Goal: Task Accomplishment & Management: Use online tool/utility

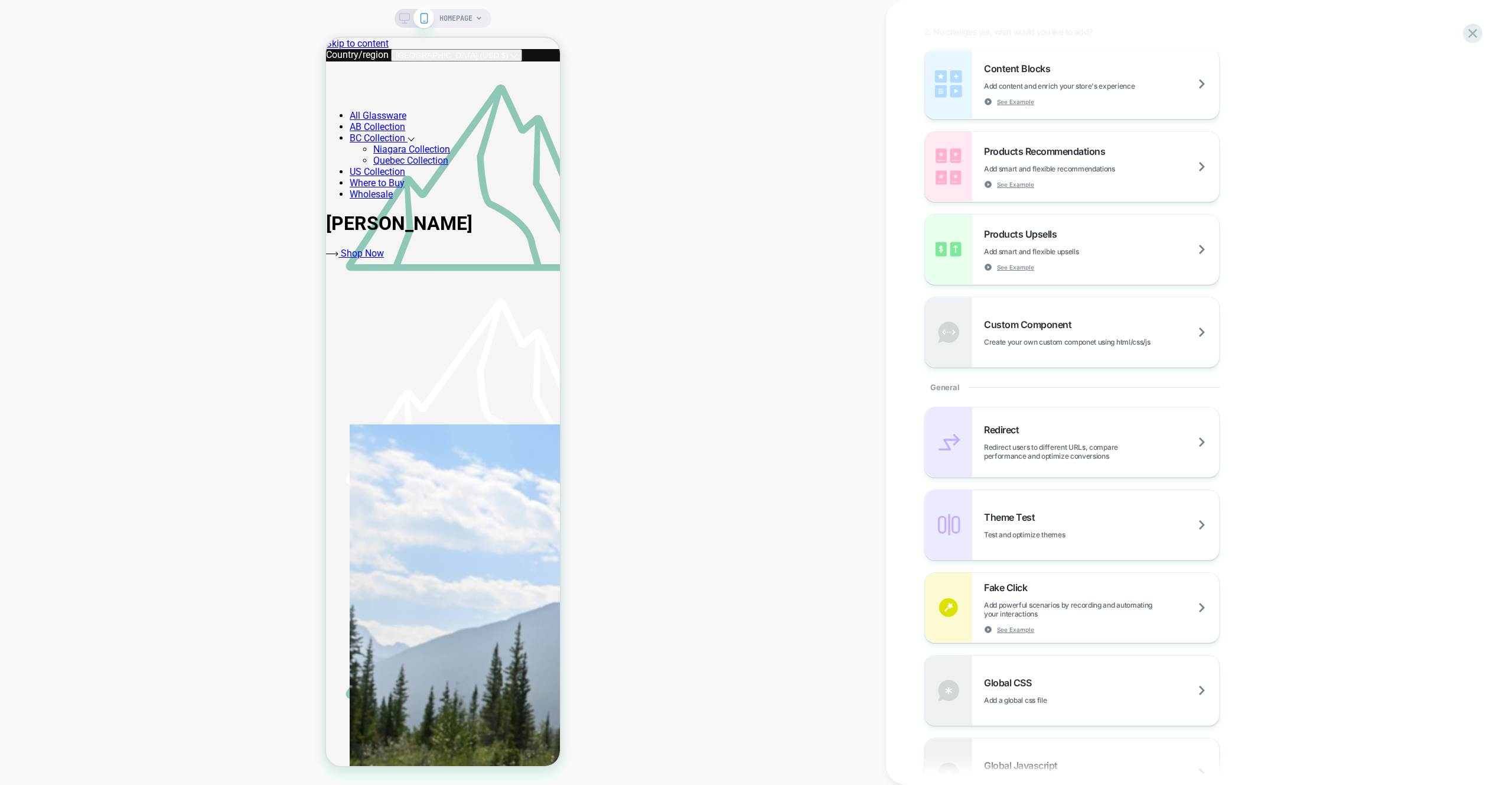
scroll to position [158, 0]
click at [1201, 523] on div "Theme Test Test and optimize themes" at bounding box center [1102, 524] width 235 height 28
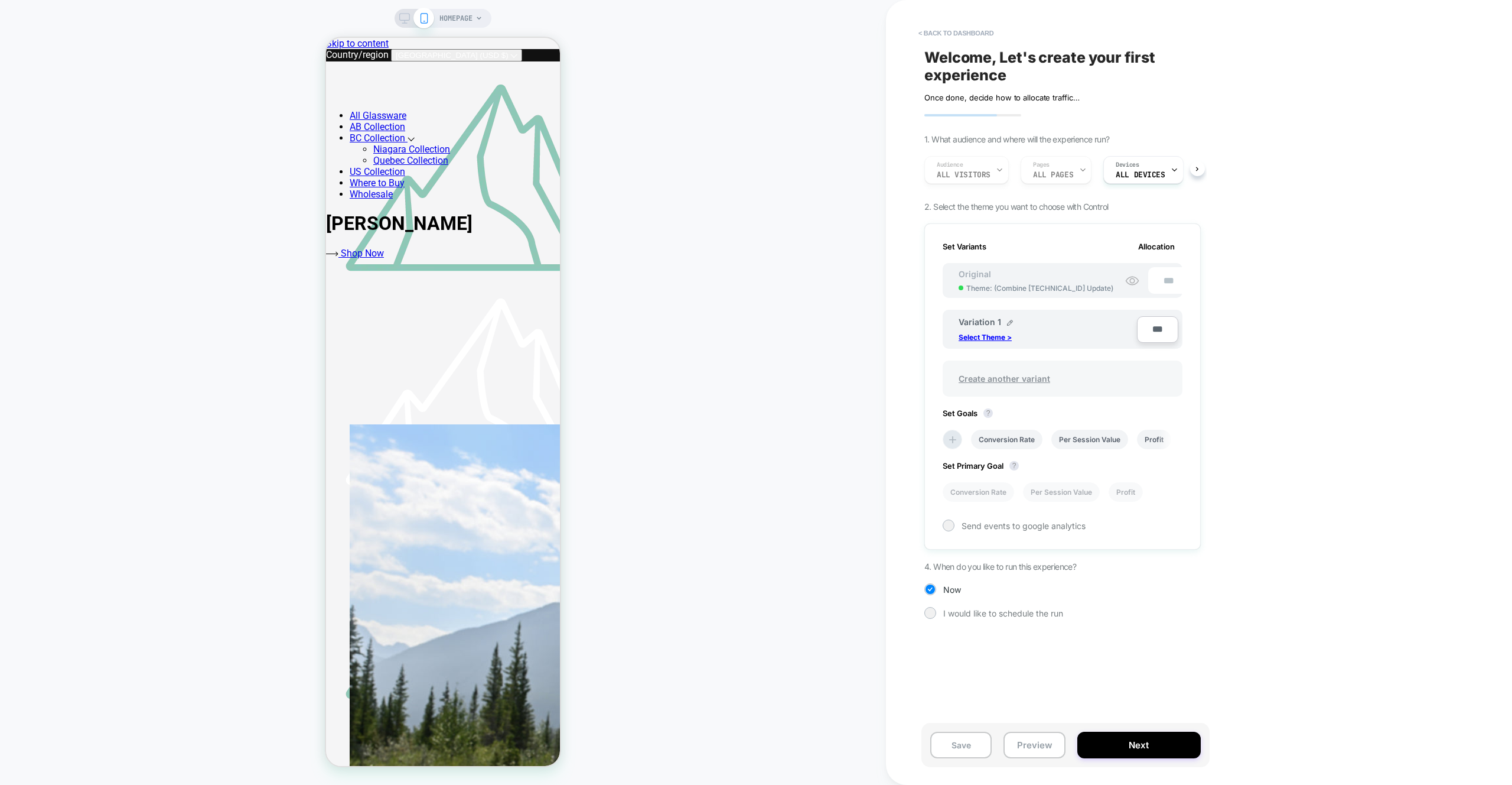
scroll to position [0, 1]
click at [993, 334] on p "Select Theme >" at bounding box center [985, 337] width 53 height 9
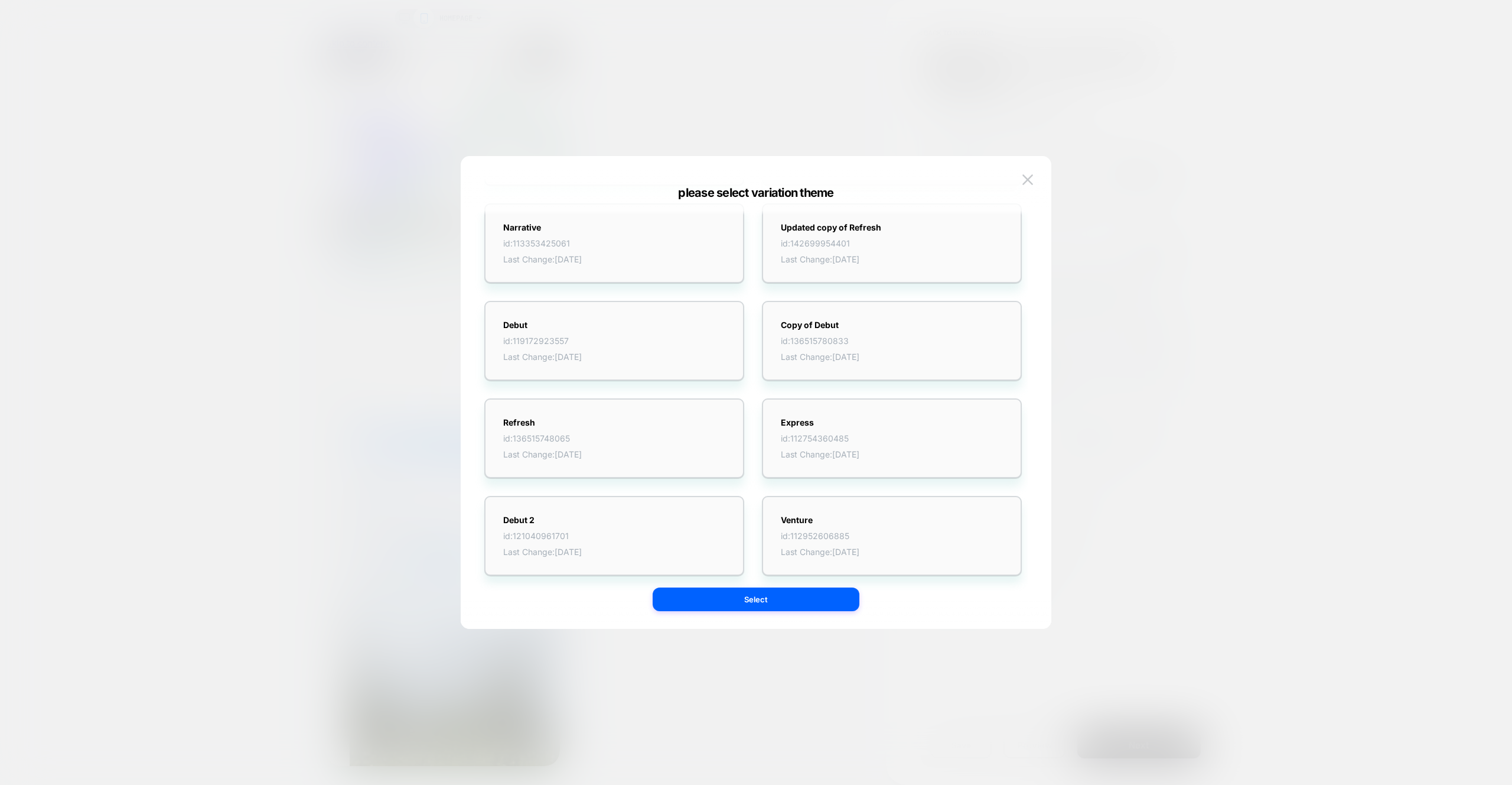
scroll to position [0, 0]
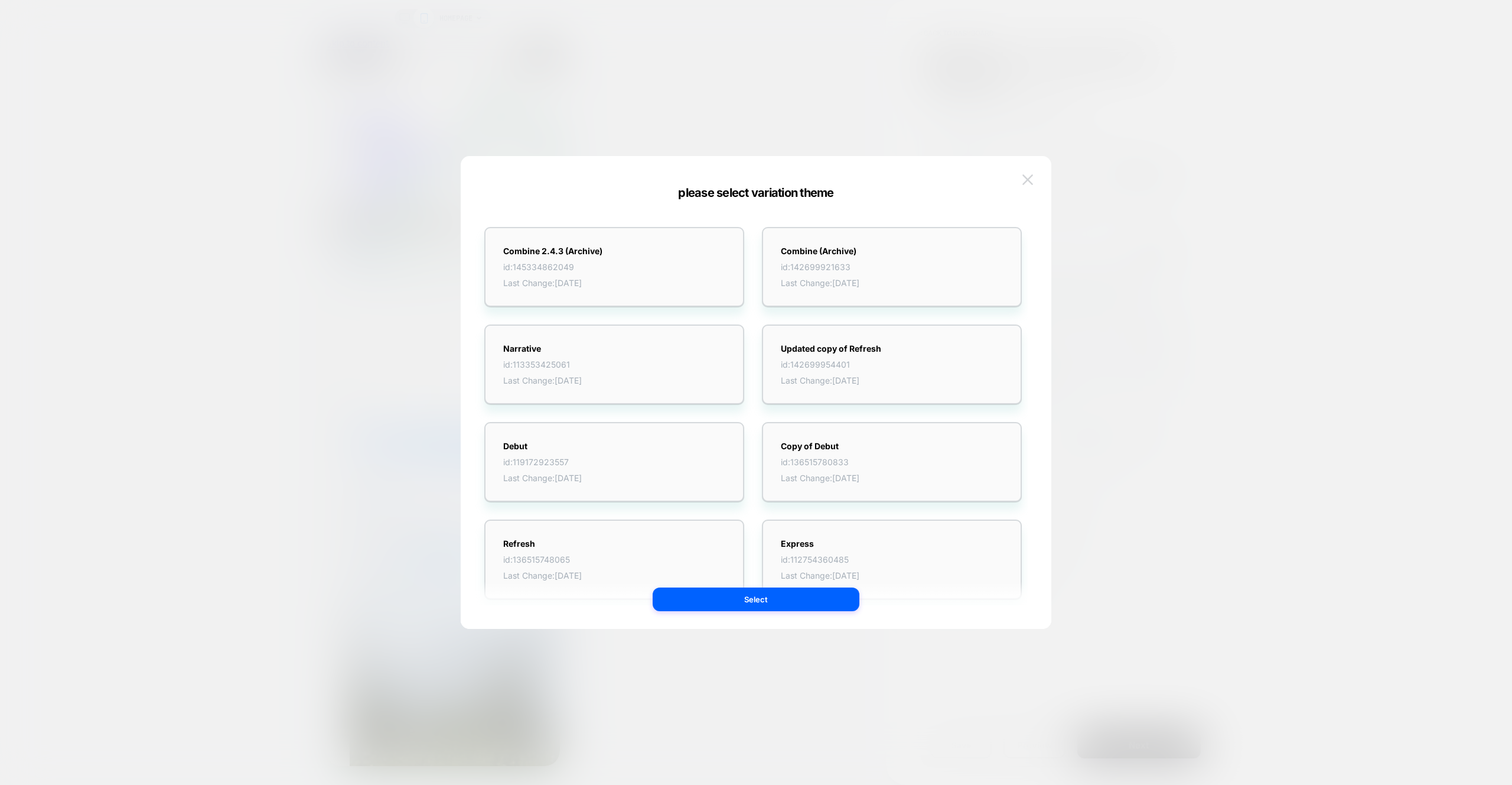
click at [1020, 181] on button at bounding box center [1027, 179] width 17 height 17
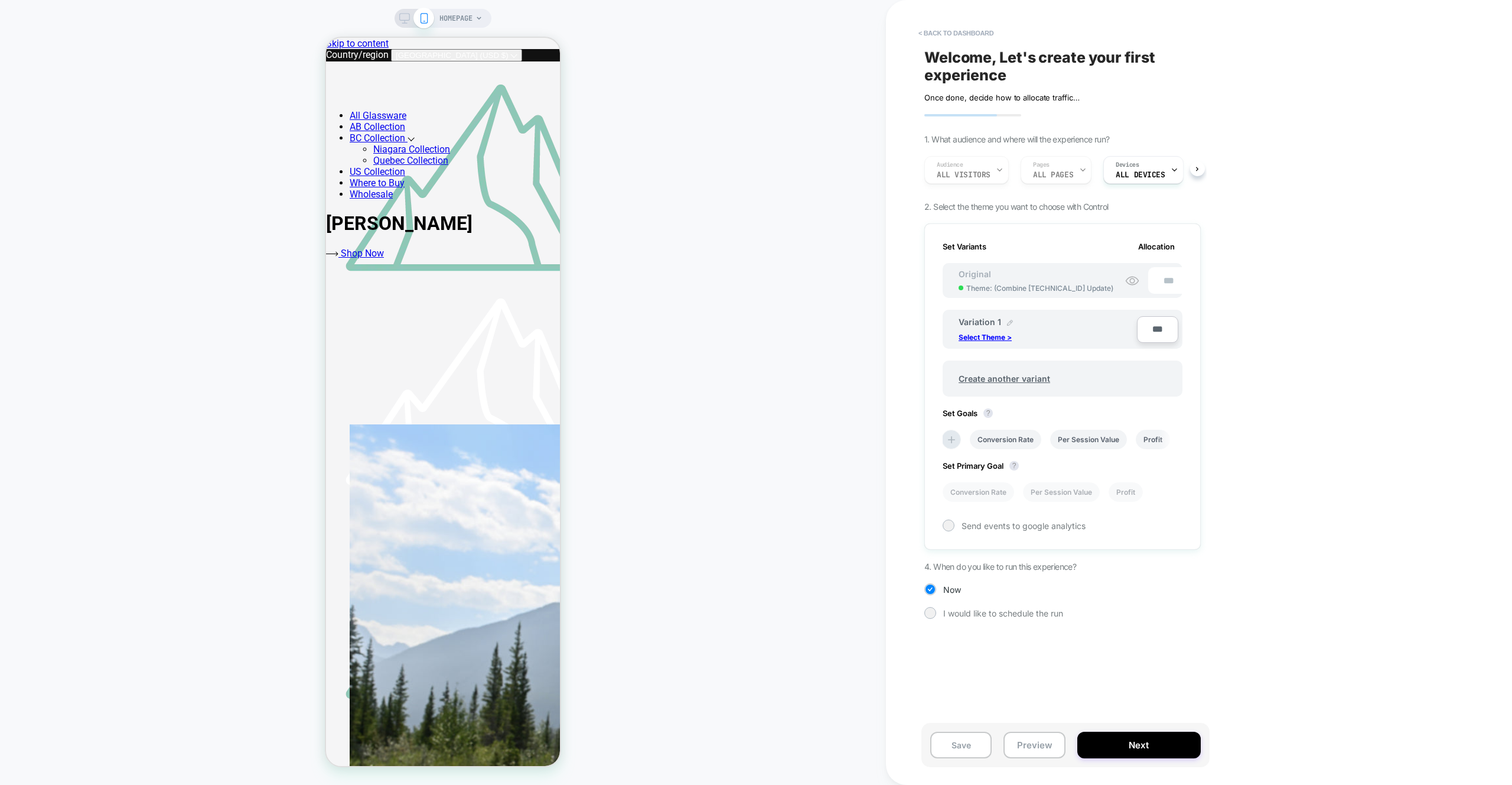
click at [1010, 322] on img at bounding box center [1010, 322] width 6 height 6
click at [1013, 331] on input "**********" at bounding box center [1001, 329] width 85 height 23
type input "*********"
click at [1090, 331] on strong "Save" at bounding box center [1087, 328] width 17 height 9
click at [991, 338] on p "Select Theme >" at bounding box center [985, 337] width 53 height 9
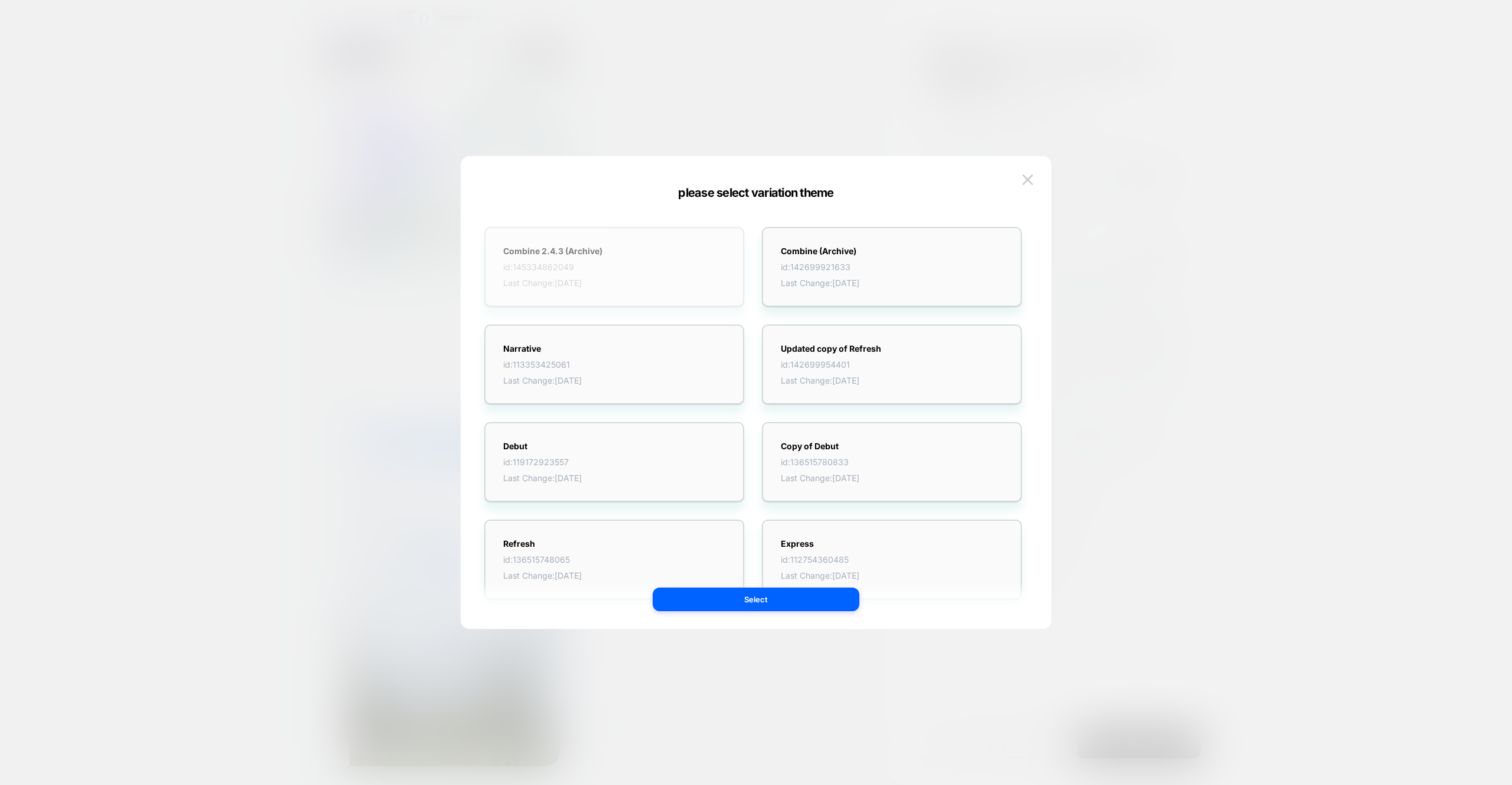
click at [617, 269] on div "Combine 2.4.3 (Archive) id: 145334862049 Last Change: [DATE]" at bounding box center [614, 267] width 260 height 79
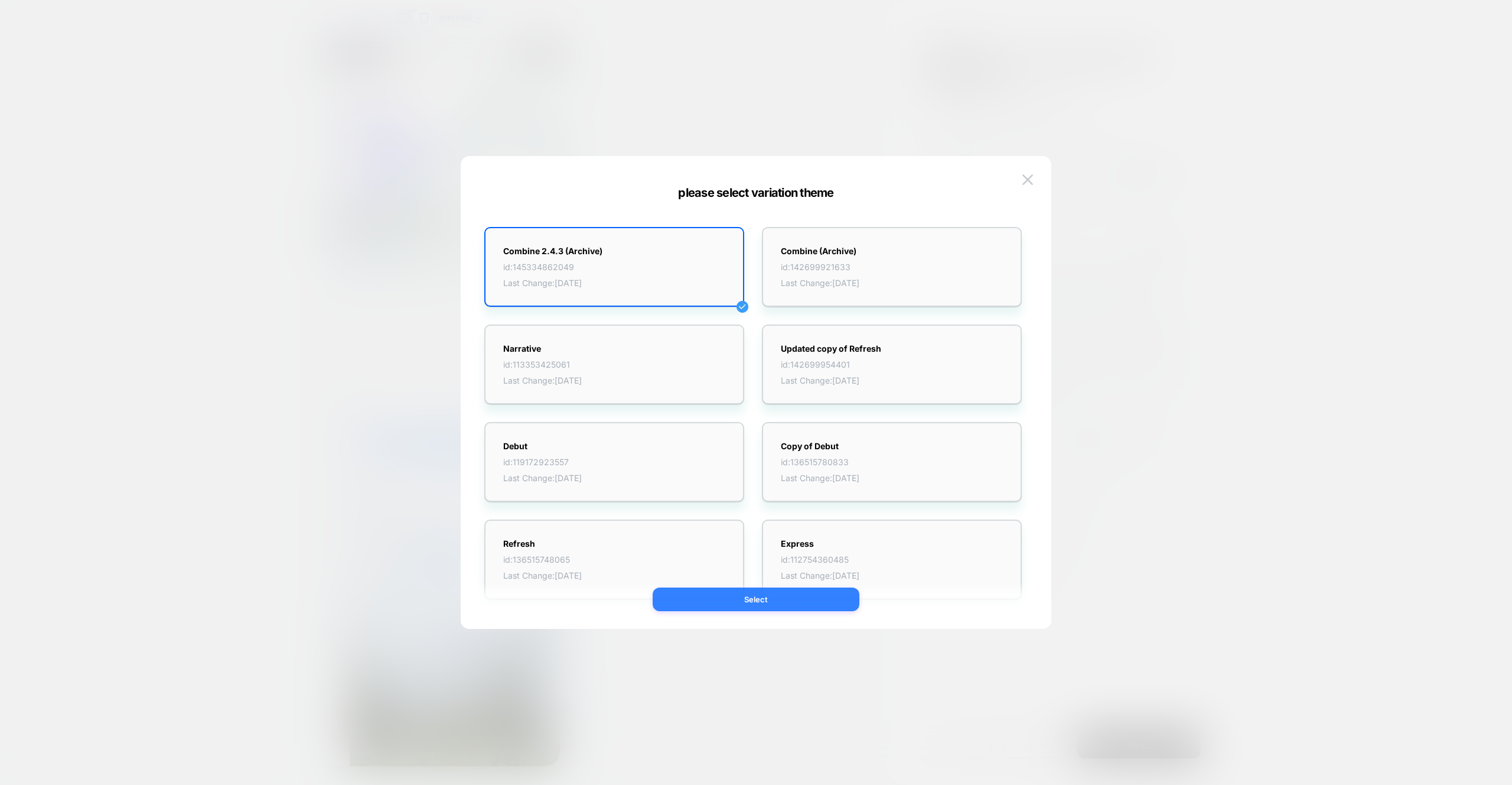
click at [781, 595] on button "Select" at bounding box center [756, 599] width 207 height 24
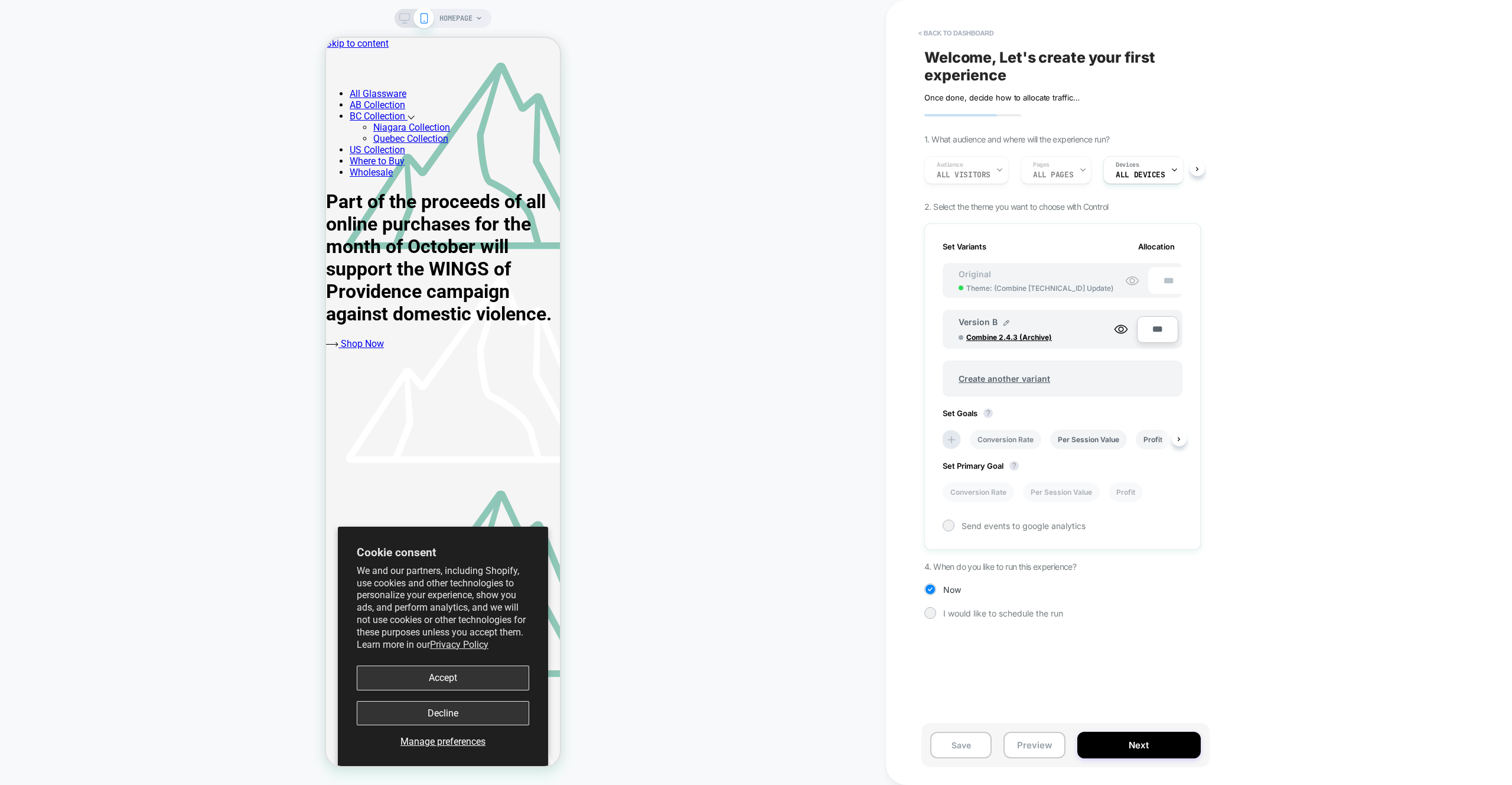
click at [1007, 436] on li "Conversion Rate" at bounding box center [1006, 440] width 71 height 20
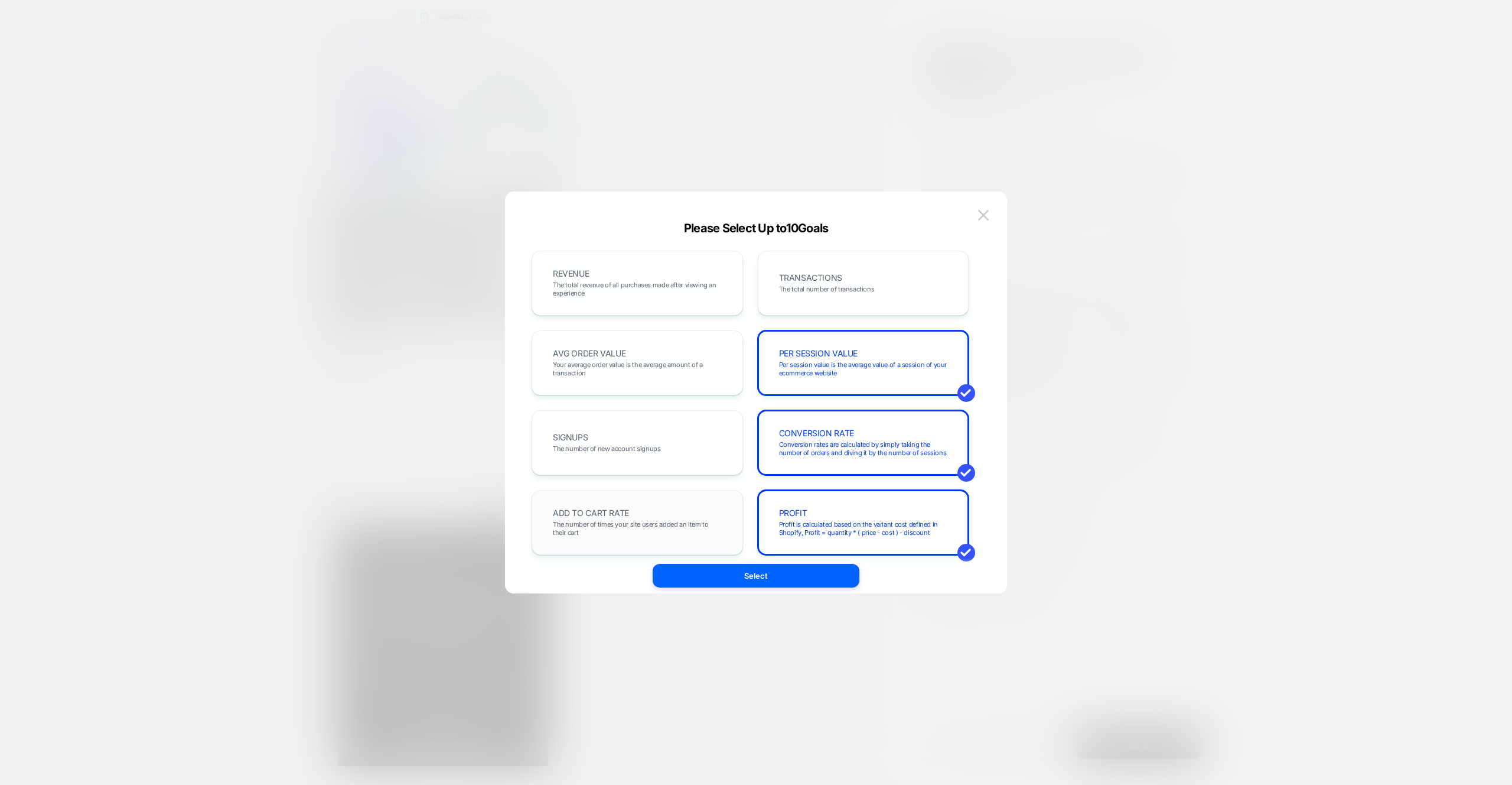
click at [682, 519] on div "ADD TO CART RATE The number of times your site users added an item to their cart" at bounding box center [637, 523] width 187 height 41
click at [871, 513] on div "PROFIT Profit is calculated based on the variant cost defined in Shopify, Profi…" at bounding box center [864, 523] width 187 height 41
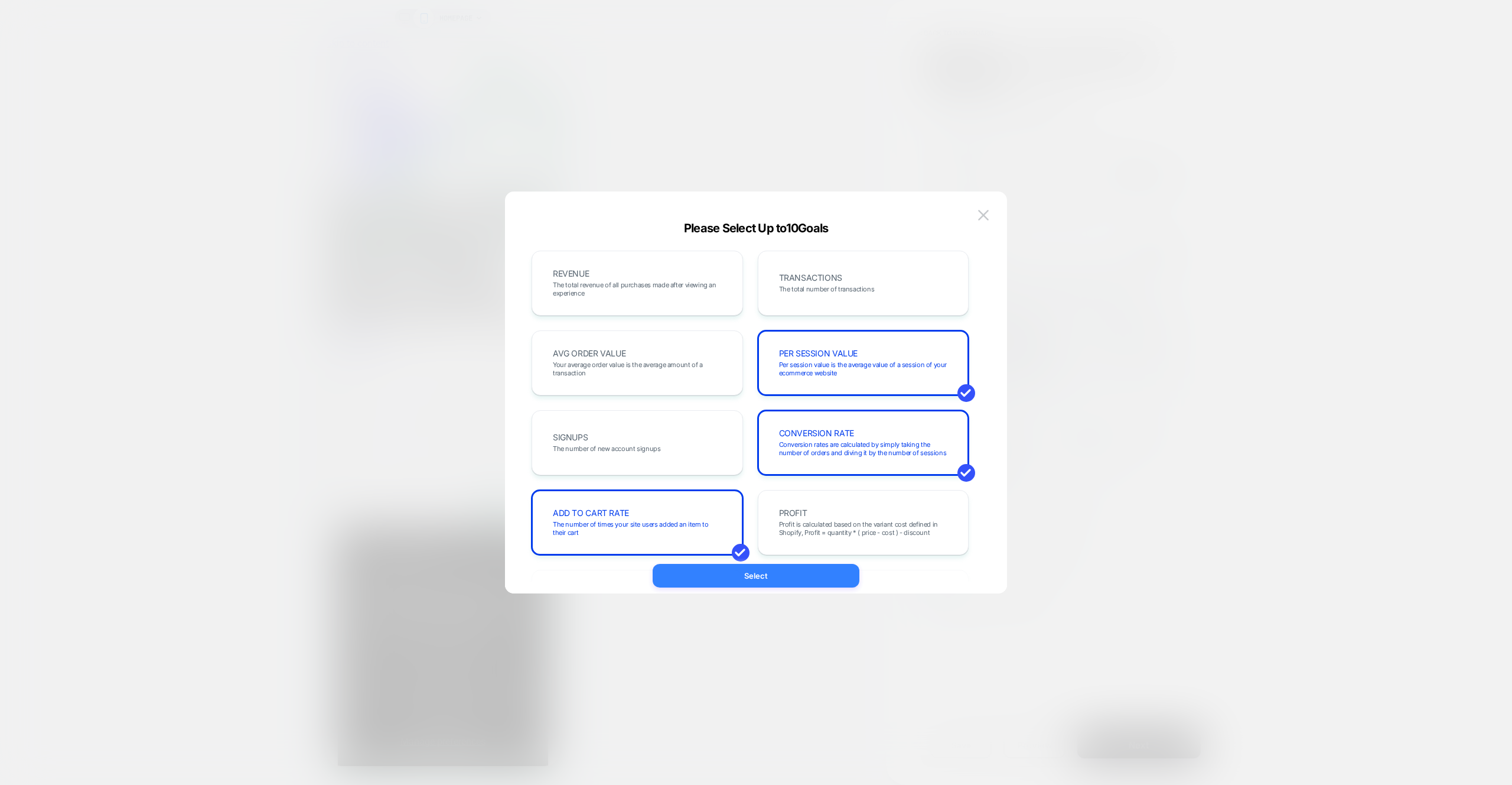
click at [805, 579] on button "Select" at bounding box center [756, 576] width 207 height 24
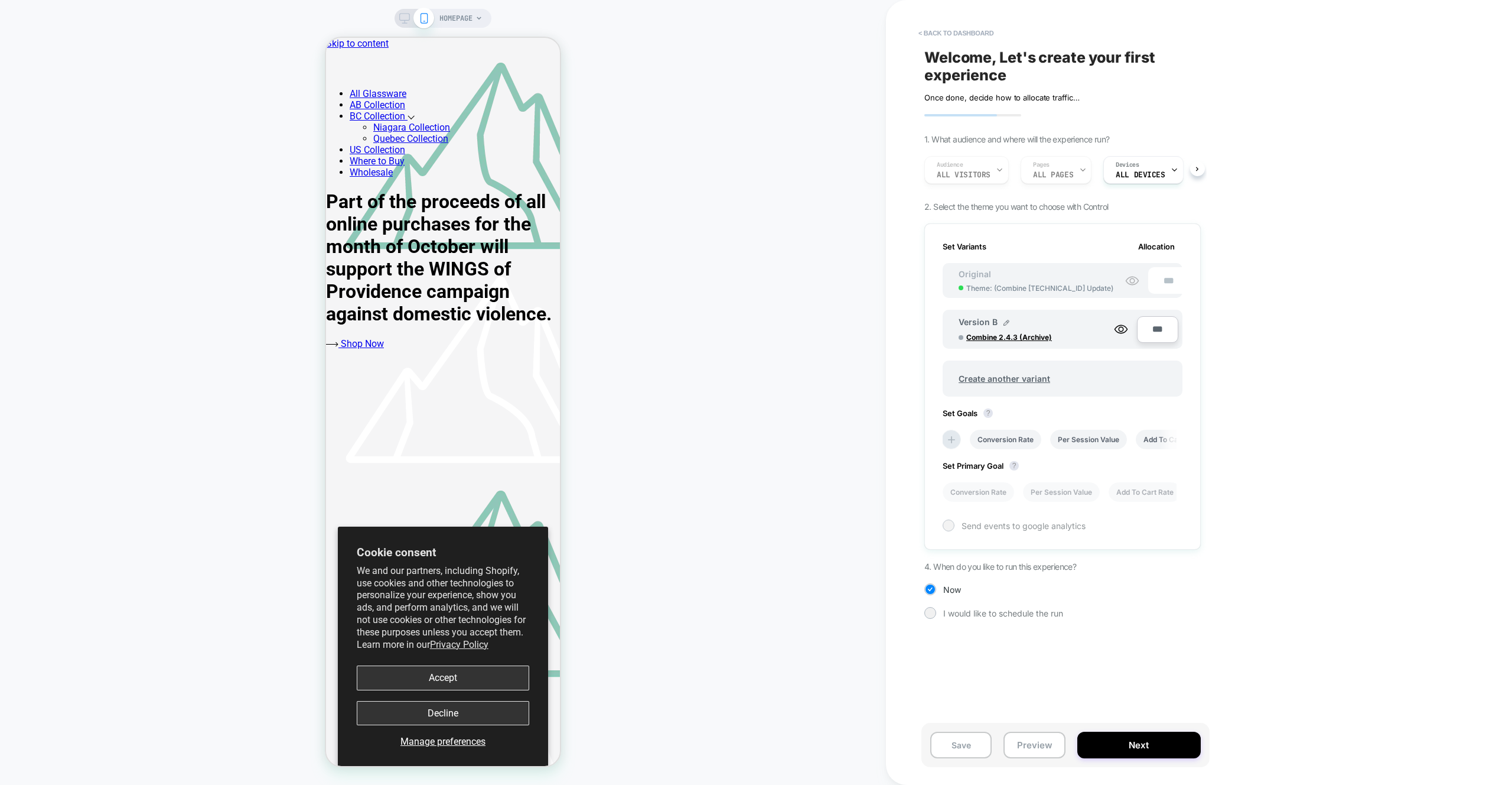
click at [950, 523] on div at bounding box center [948, 525] width 9 height 9
click at [1018, 656] on span "I would like to schedule the run" at bounding box center [1003, 658] width 120 height 10
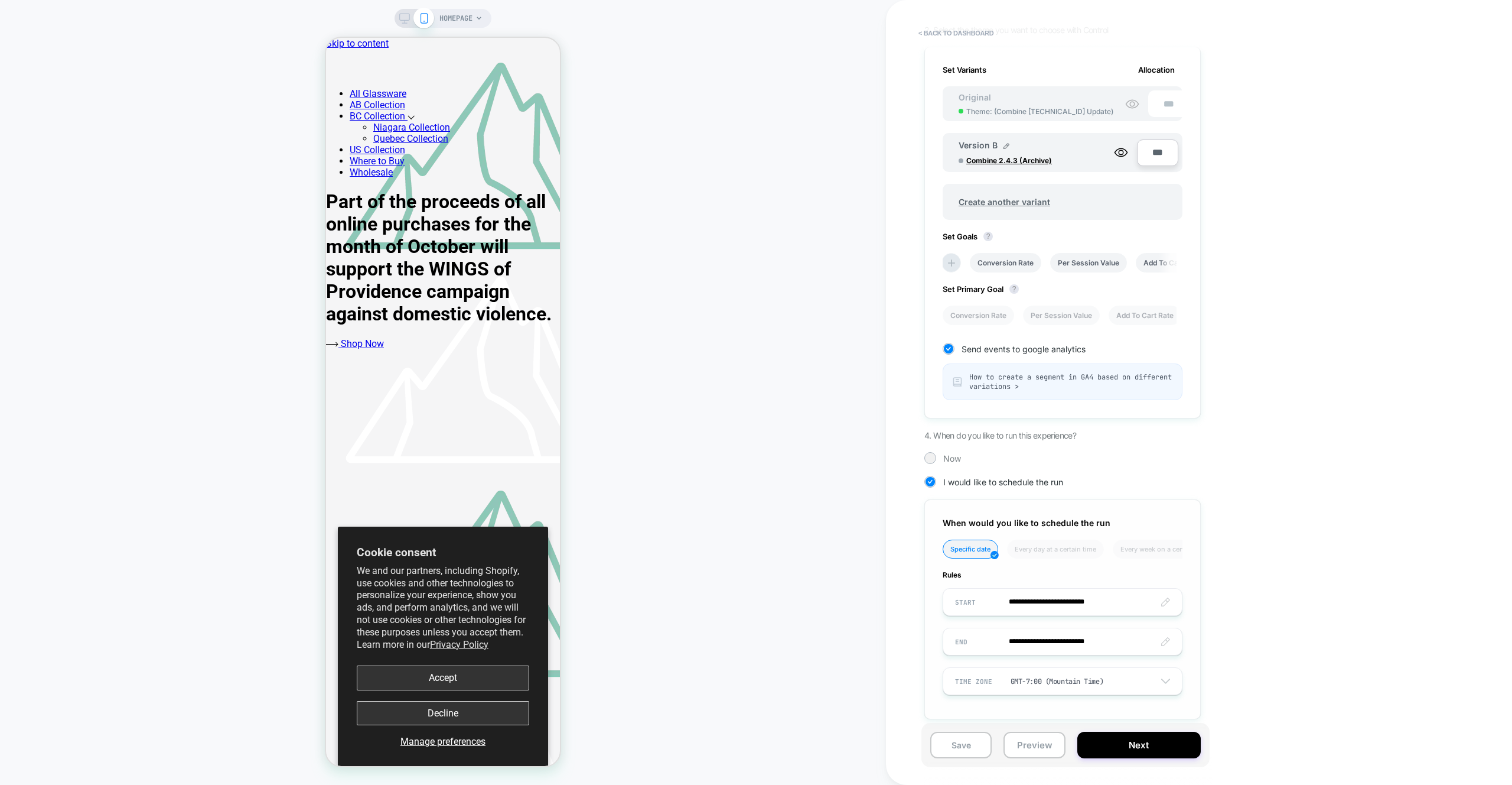
scroll to position [181, 0]
click at [938, 453] on div "Now" at bounding box center [1063, 454] width 276 height 12
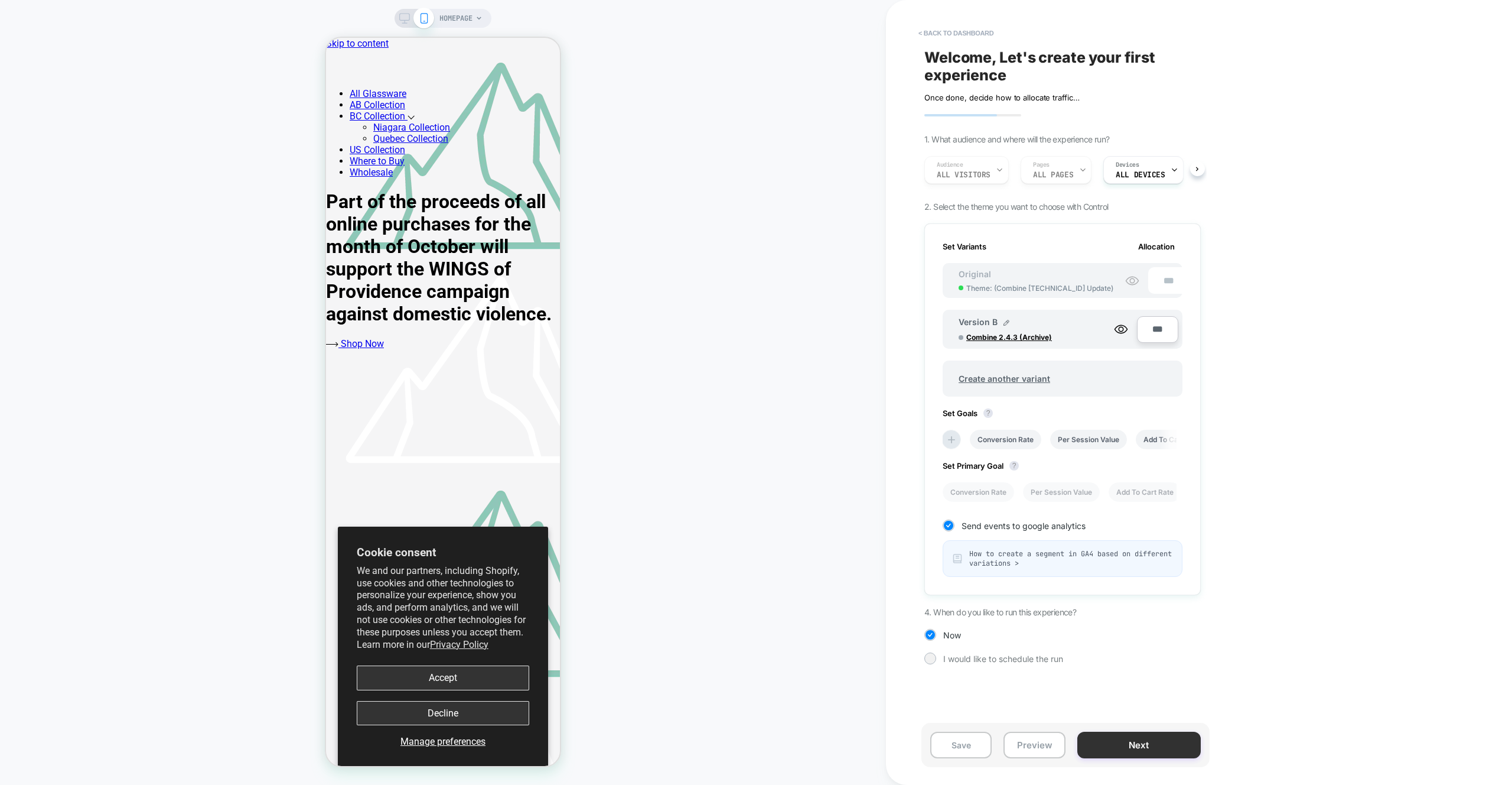
click at [1142, 740] on button "Next" at bounding box center [1139, 745] width 123 height 26
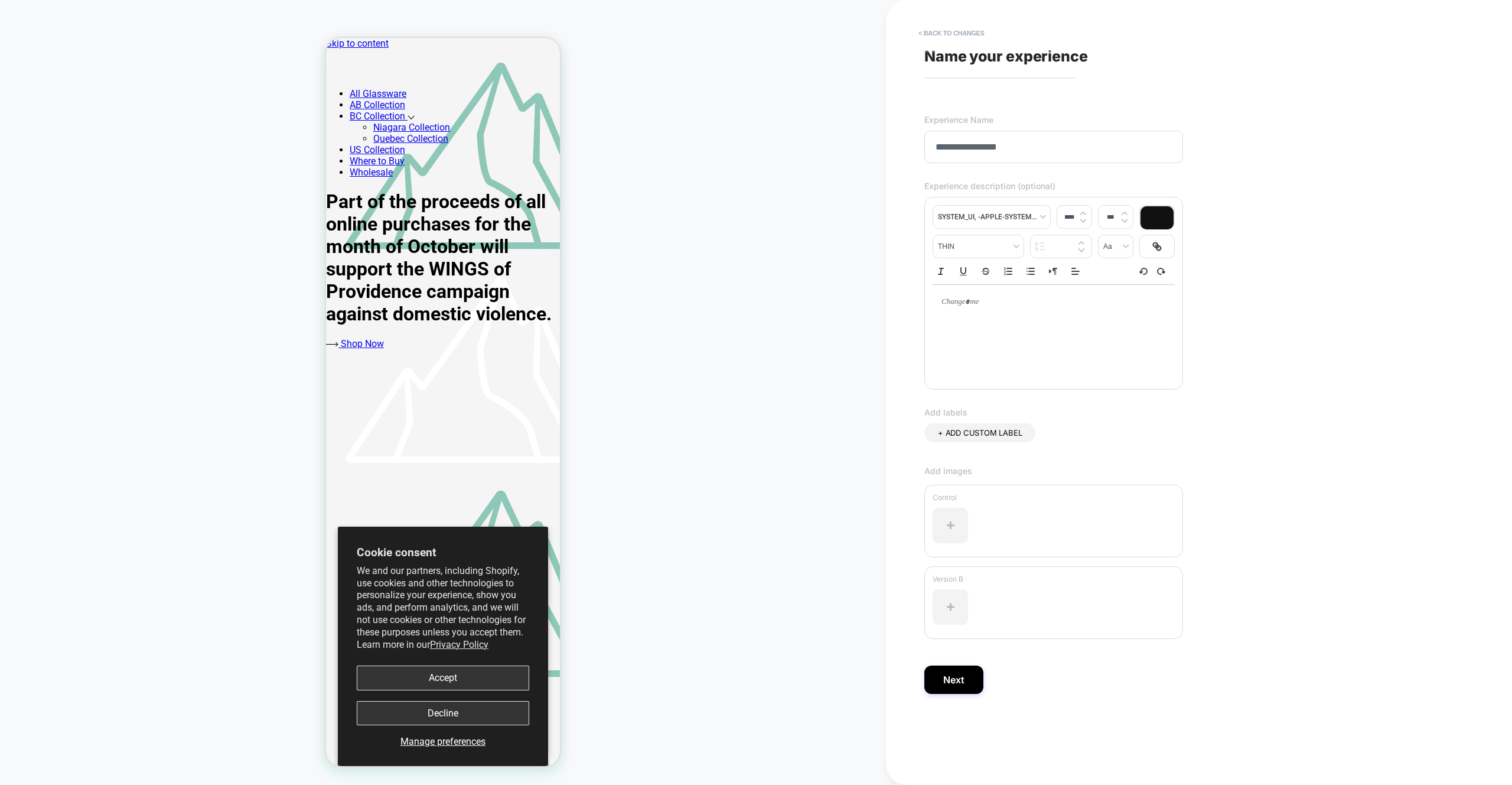
type input "**********"
click at [1004, 333] on div at bounding box center [1054, 331] width 242 height 94
click at [992, 304] on p at bounding box center [1049, 301] width 209 height 11
type input "****"
click at [966, 681] on button "Next" at bounding box center [953, 680] width 59 height 28
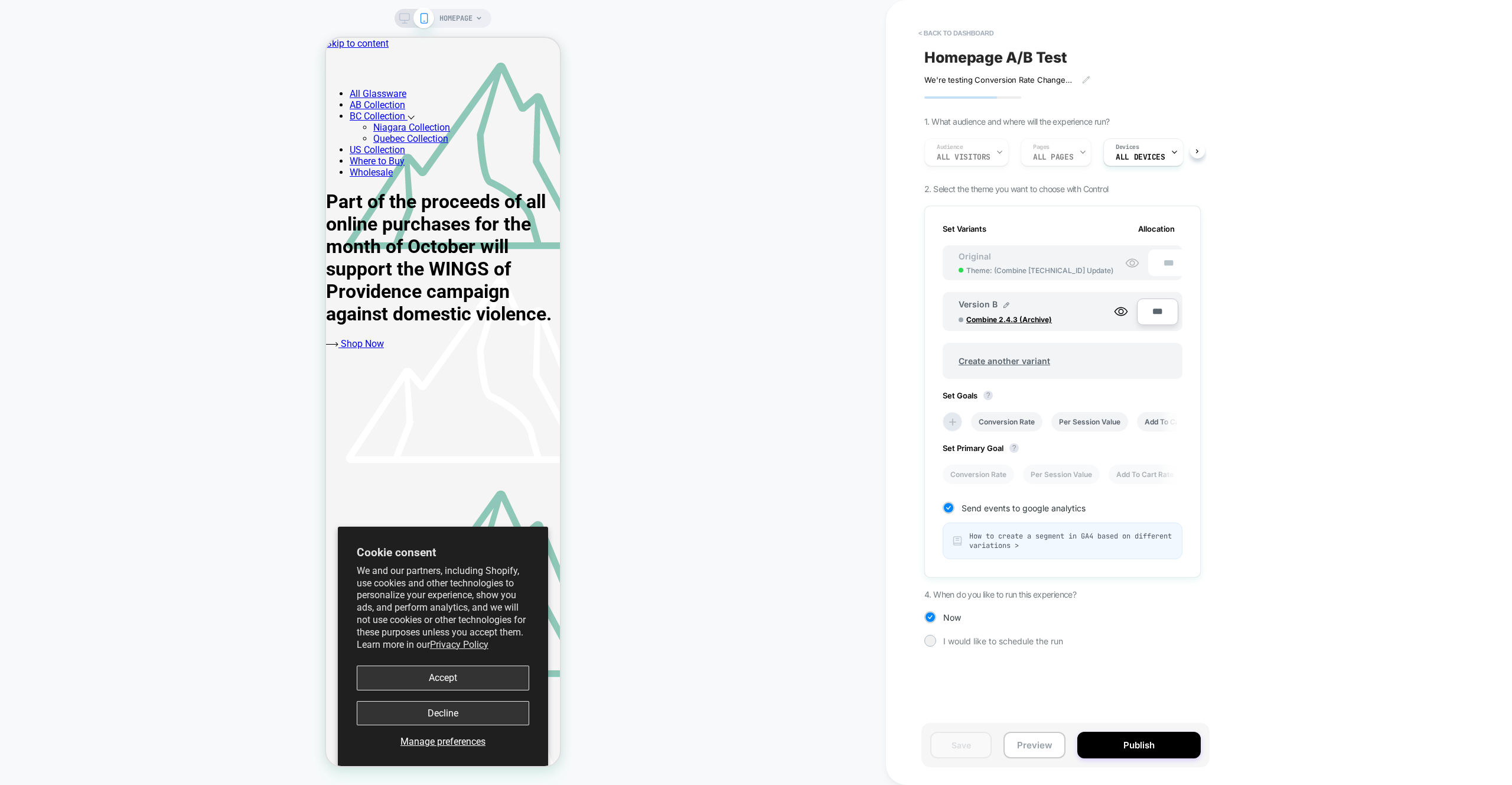
scroll to position [0, 1]
click at [1034, 319] on span "Combine 2.4.3 (Archive)" at bounding box center [1010, 319] width 89 height 9
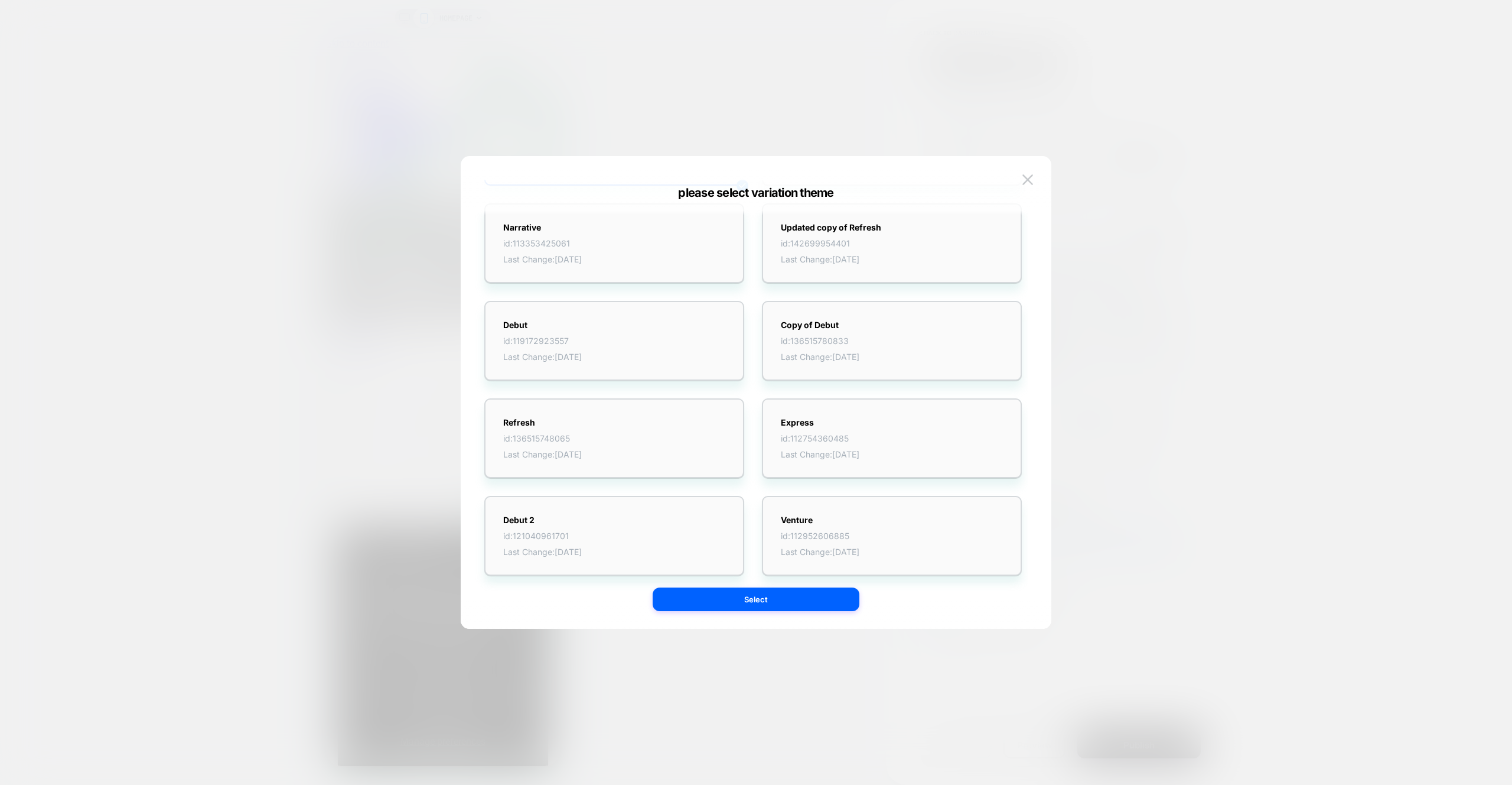
scroll to position [0, 0]
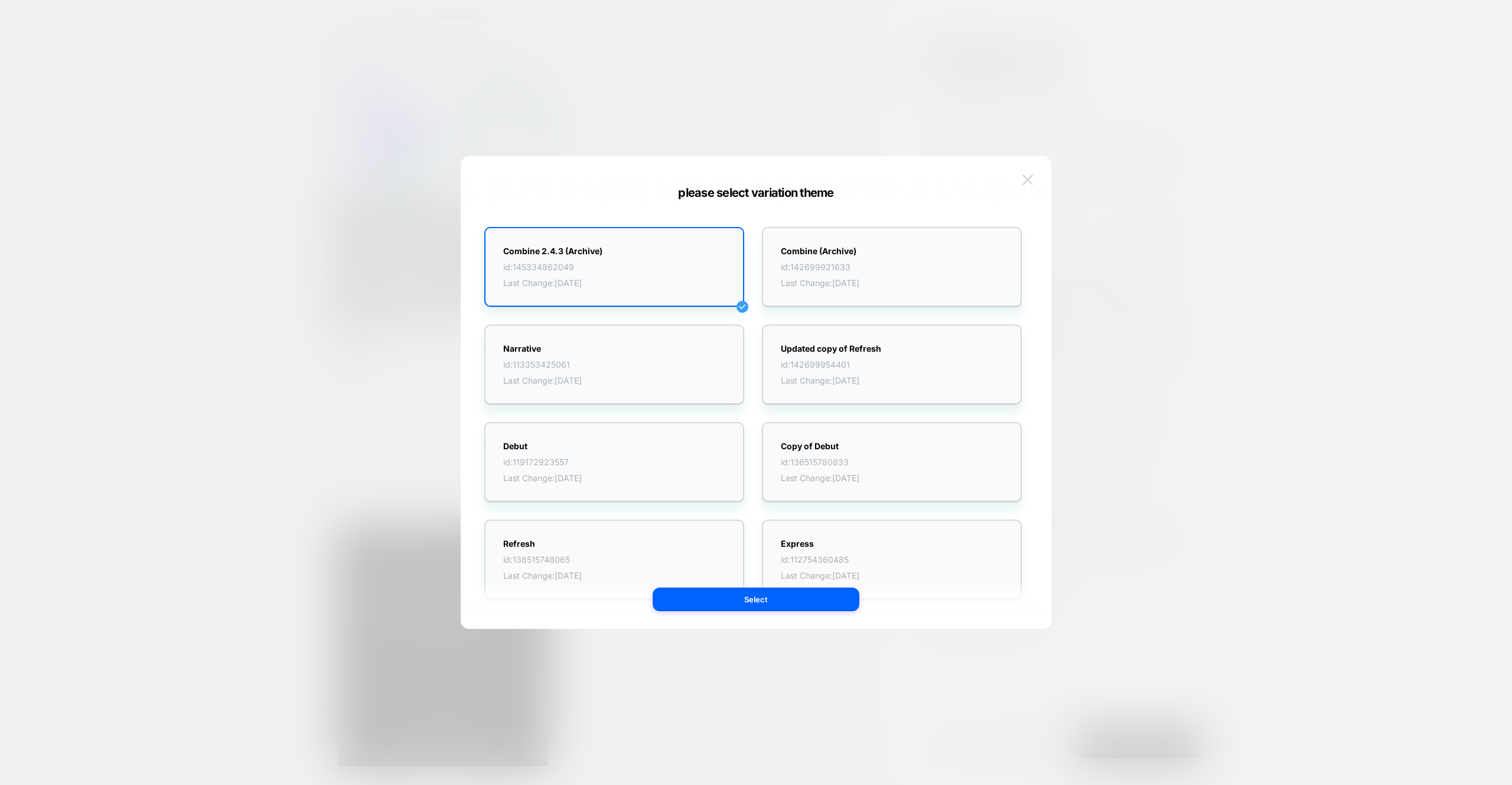
click at [1034, 175] on button at bounding box center [1027, 179] width 17 height 17
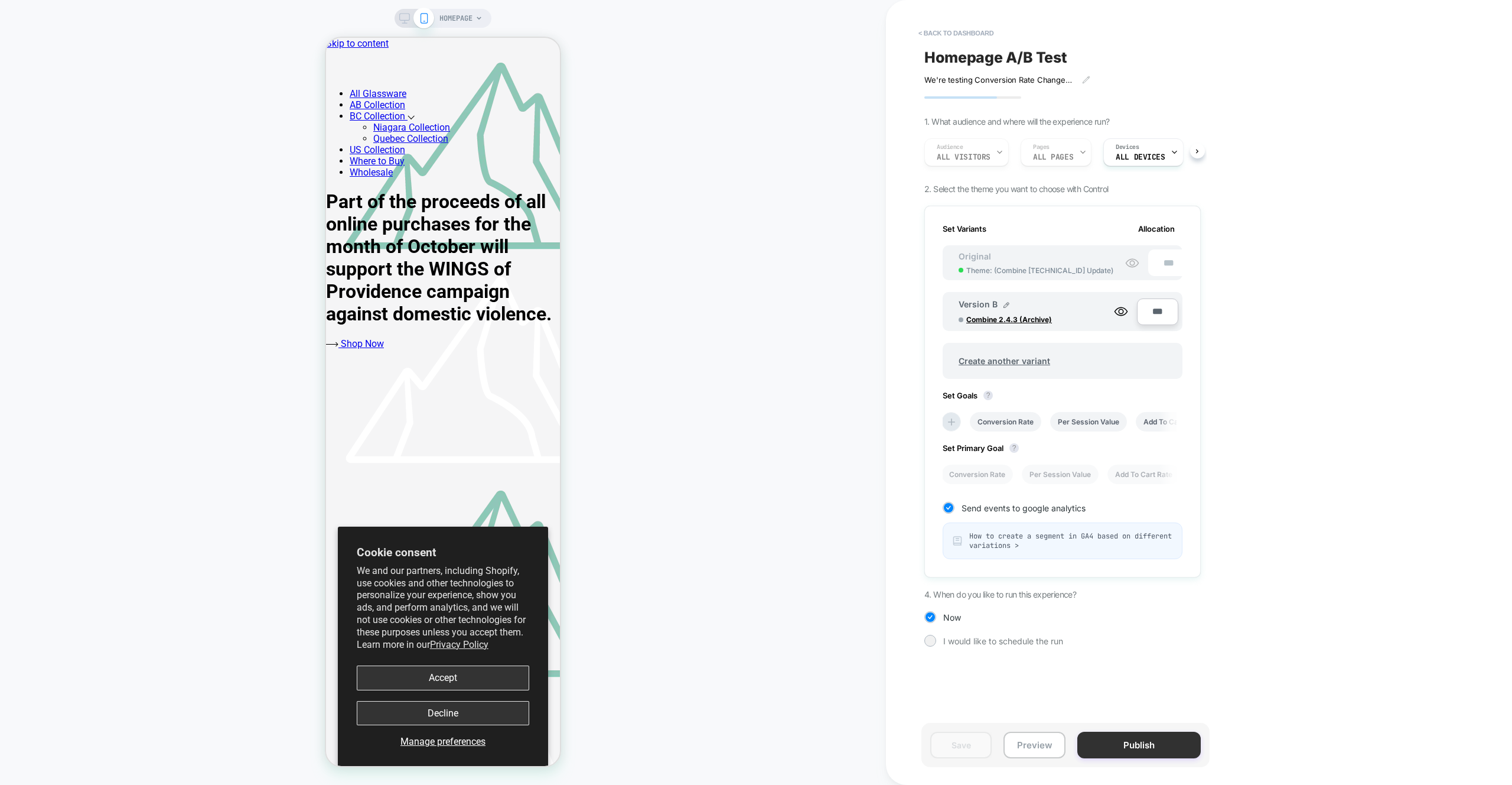
click at [1159, 753] on button "Publish" at bounding box center [1139, 745] width 123 height 26
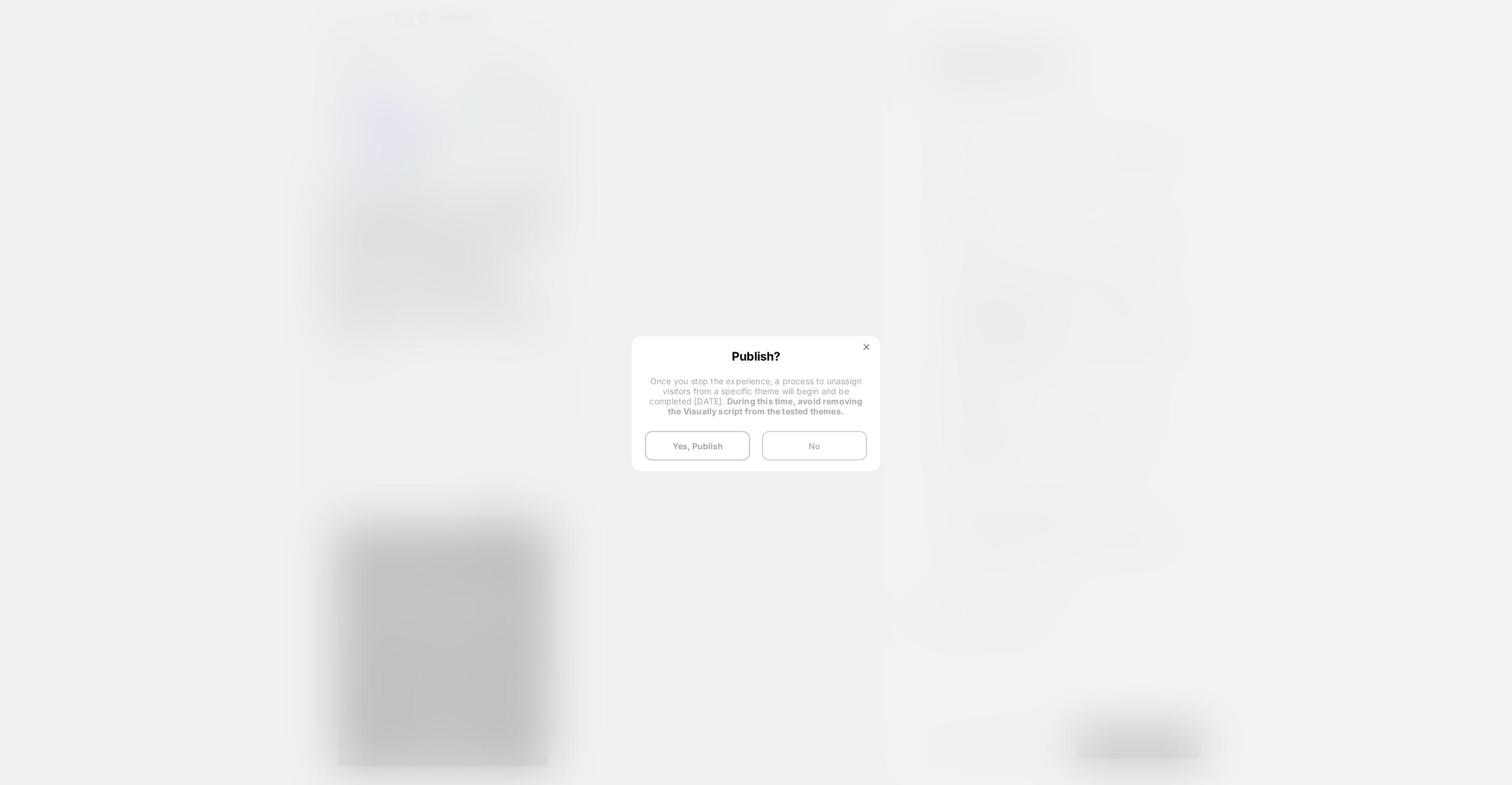
click at [808, 451] on button "No" at bounding box center [814, 445] width 105 height 30
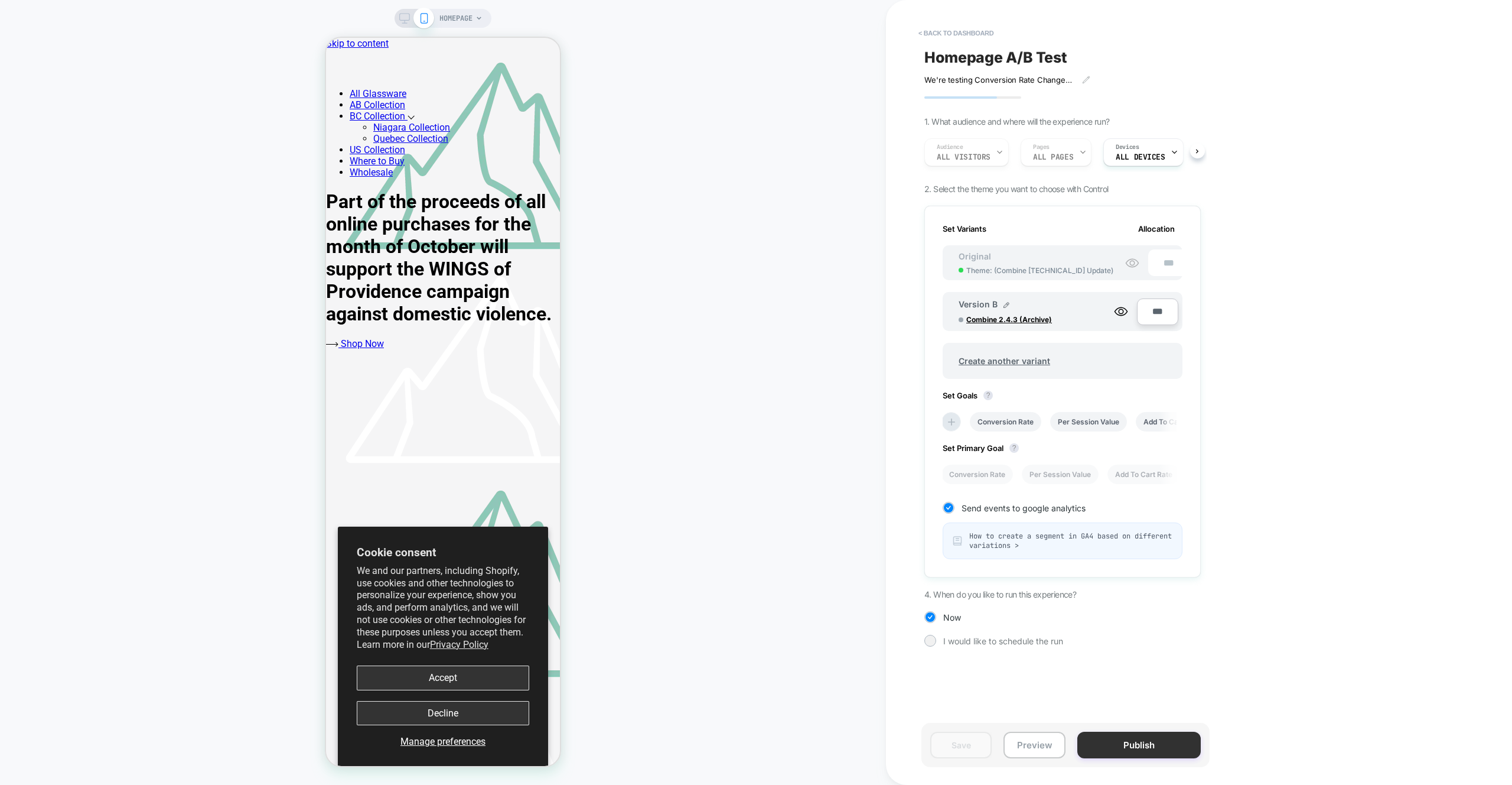
click at [1169, 752] on button "Publish" at bounding box center [1139, 745] width 123 height 26
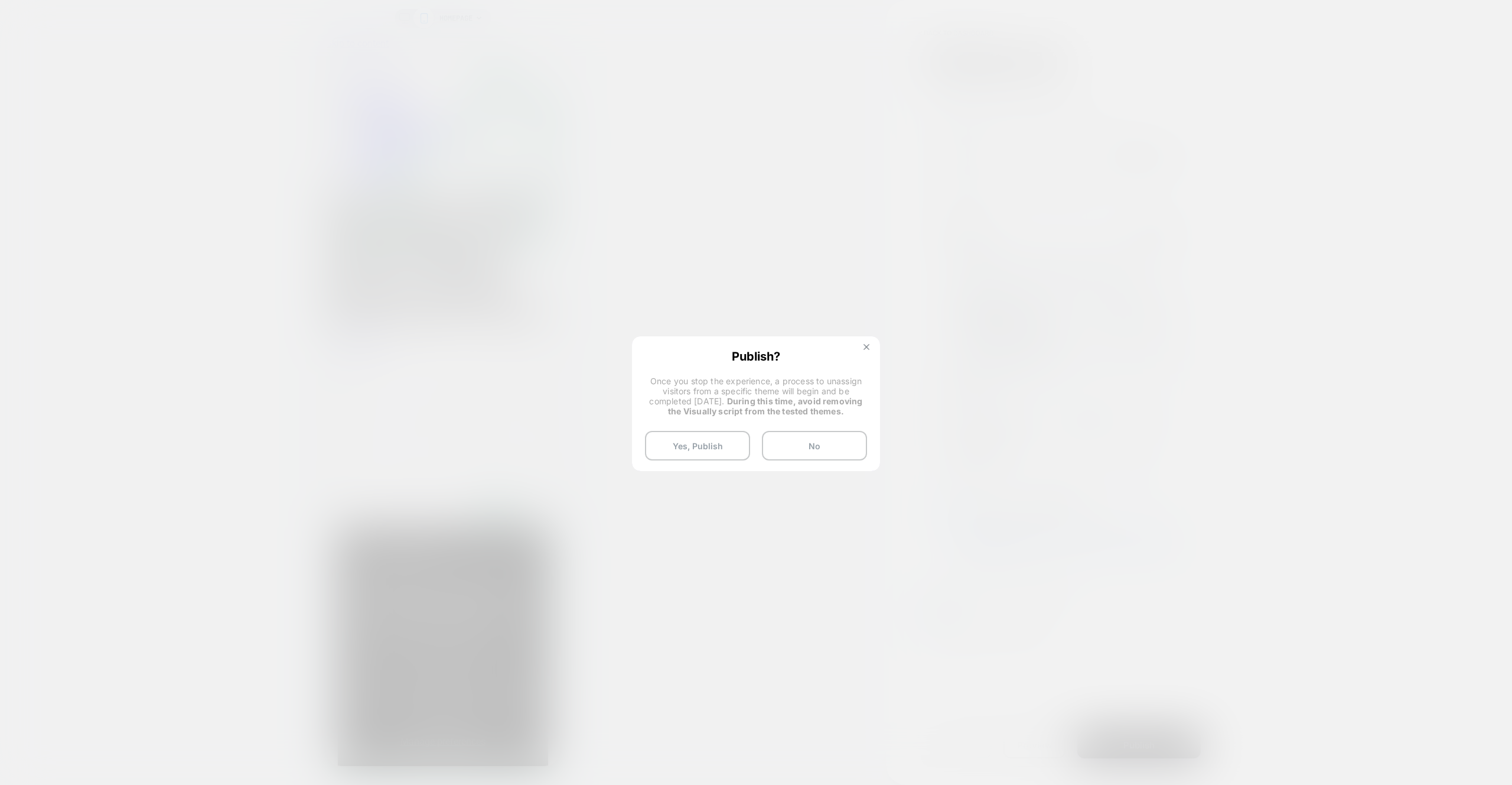
click at [866, 348] on img at bounding box center [866, 346] width 6 height 6
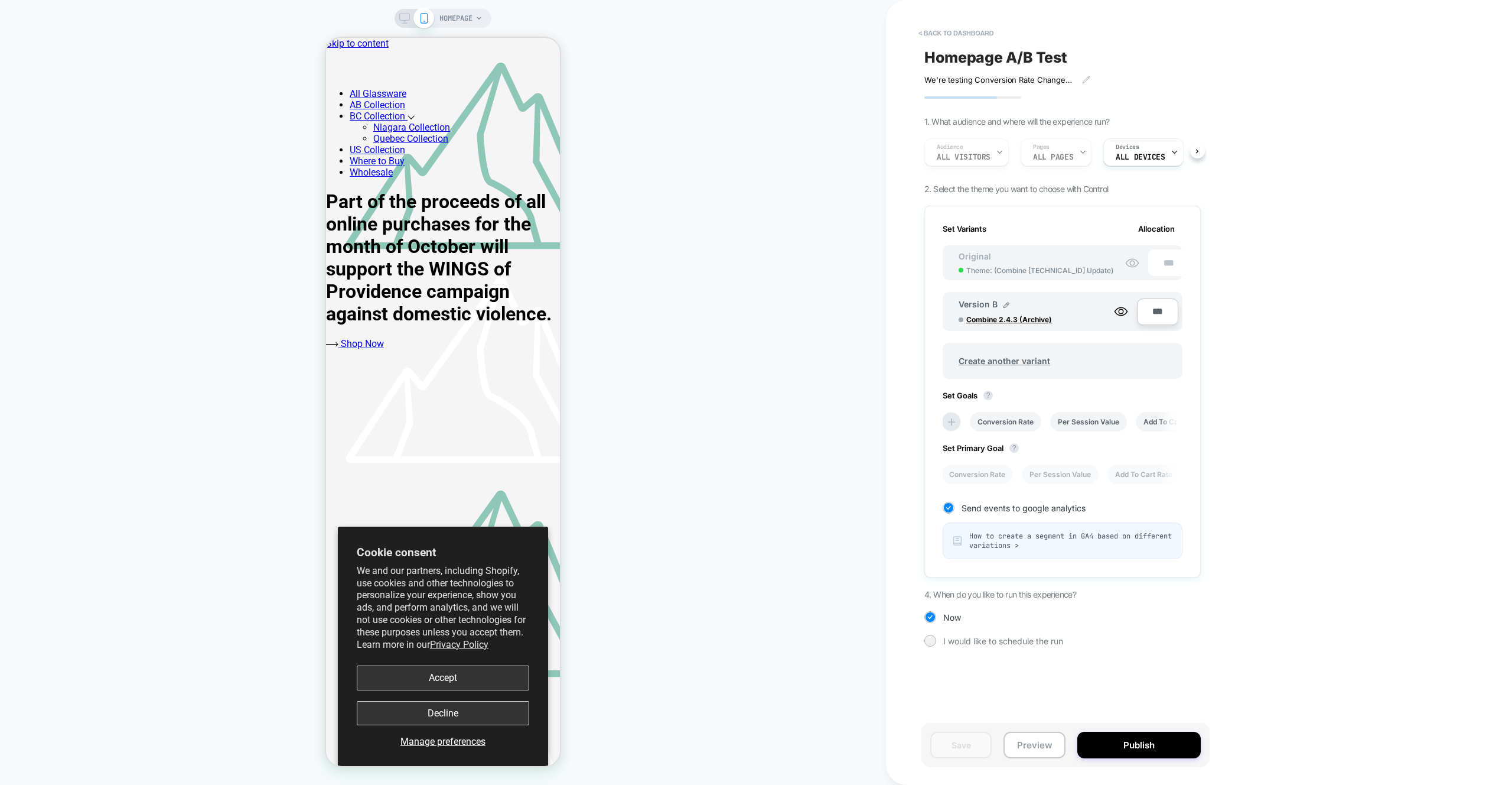
click at [1401, 142] on div "< back to dashboard Homepage A/B Test We're testing Conversion Rate Changes bas…" at bounding box center [1146, 392] width 520 height 785
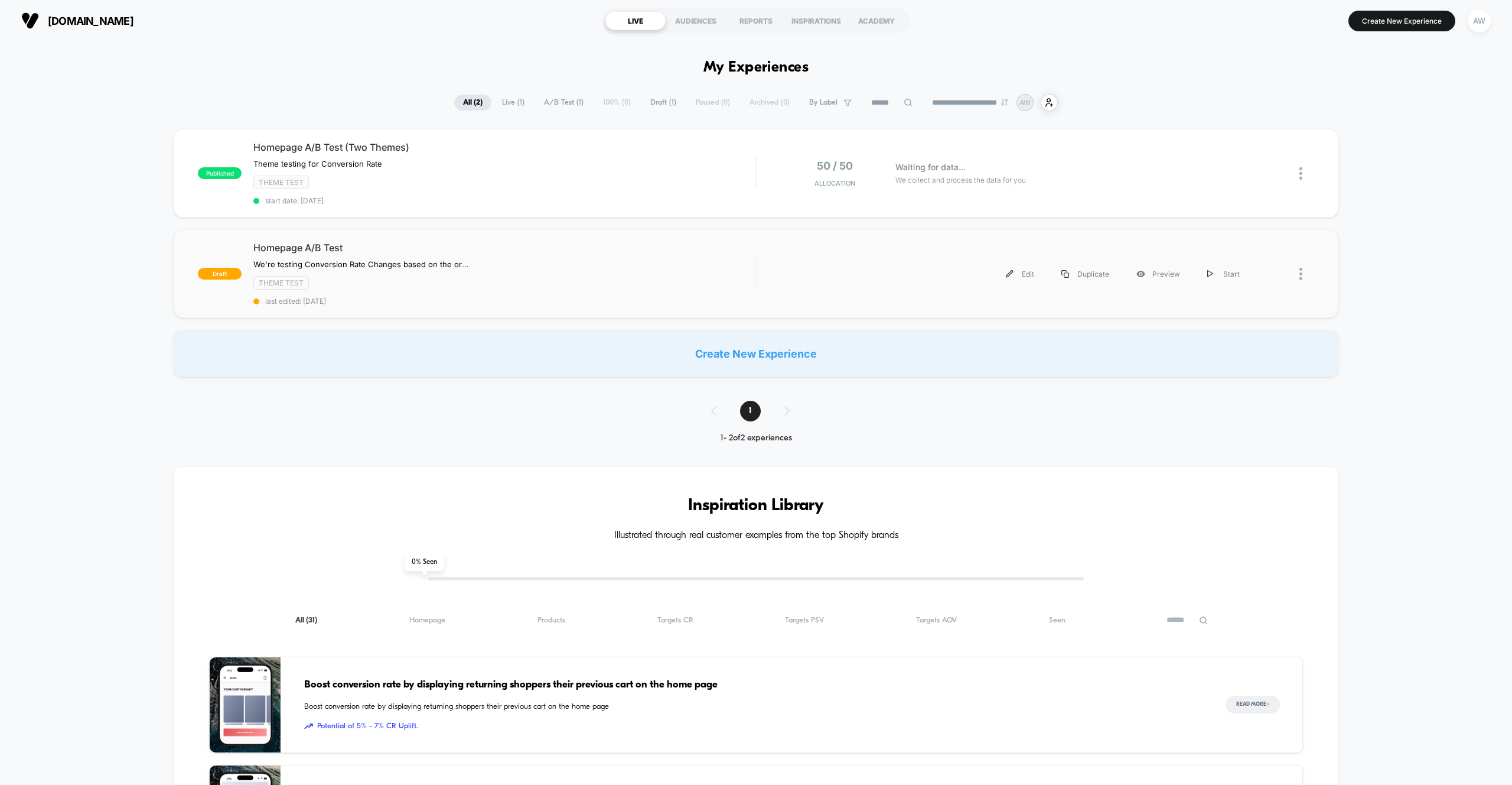
click at [1305, 269] on div at bounding box center [1307, 274] width 15 height 26
click at [1254, 330] on div "Delete" at bounding box center [1241, 327] width 106 height 26
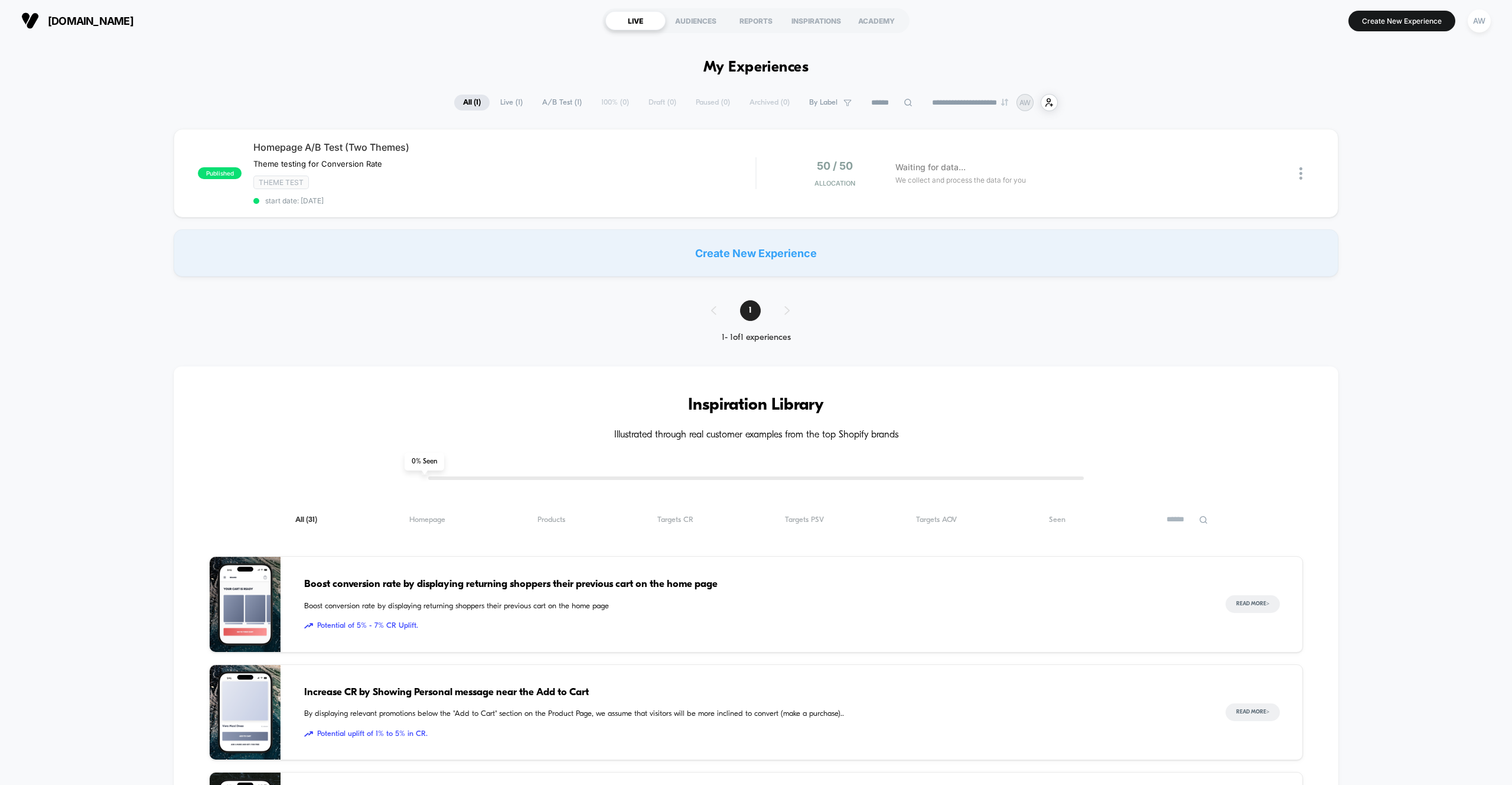
click at [1414, 200] on div "published Homepage A/B Test (Two Themes) Theme testing for Conversion Rate Clic…" at bounding box center [756, 203] width 1512 height 147
